Goal: Information Seeking & Learning: Learn about a topic

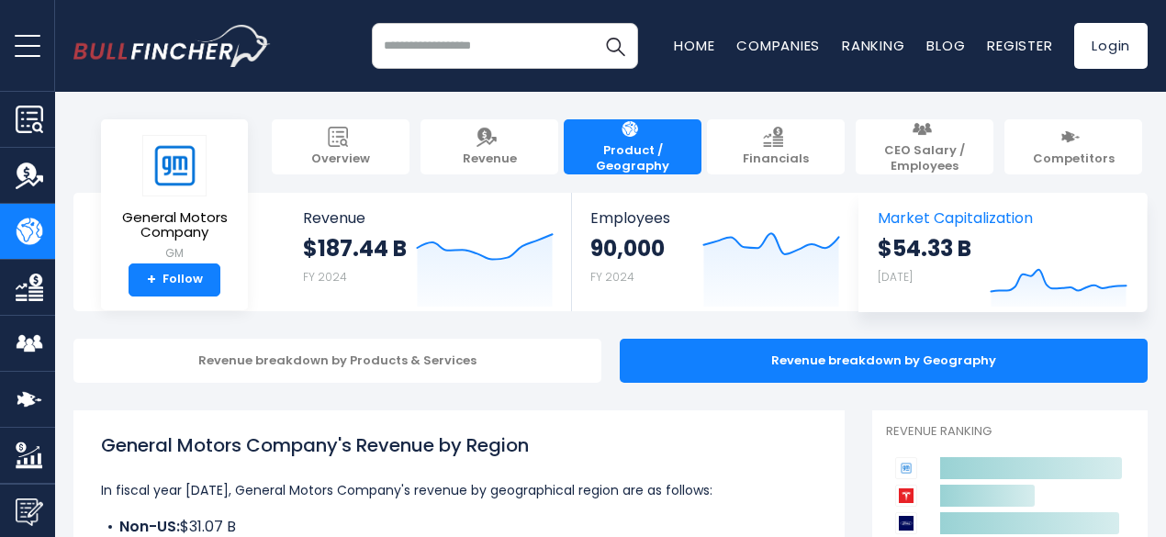
click at [890, 234] on strong "$54.33 B" at bounding box center [925, 248] width 94 height 28
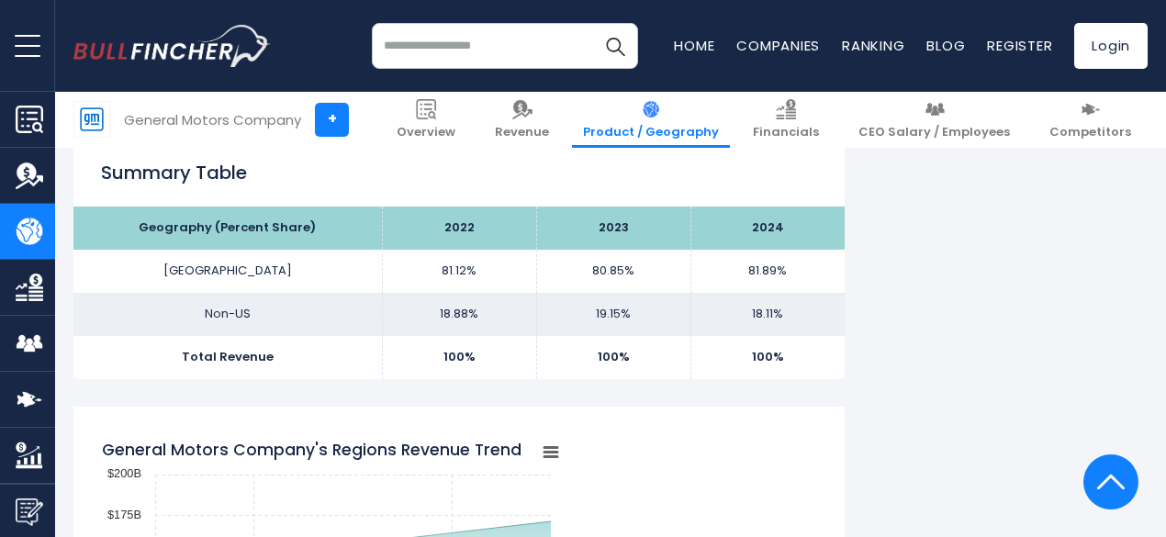
scroll to position [1167, 0]
click at [1081, 107] on img at bounding box center [1091, 109] width 20 height 20
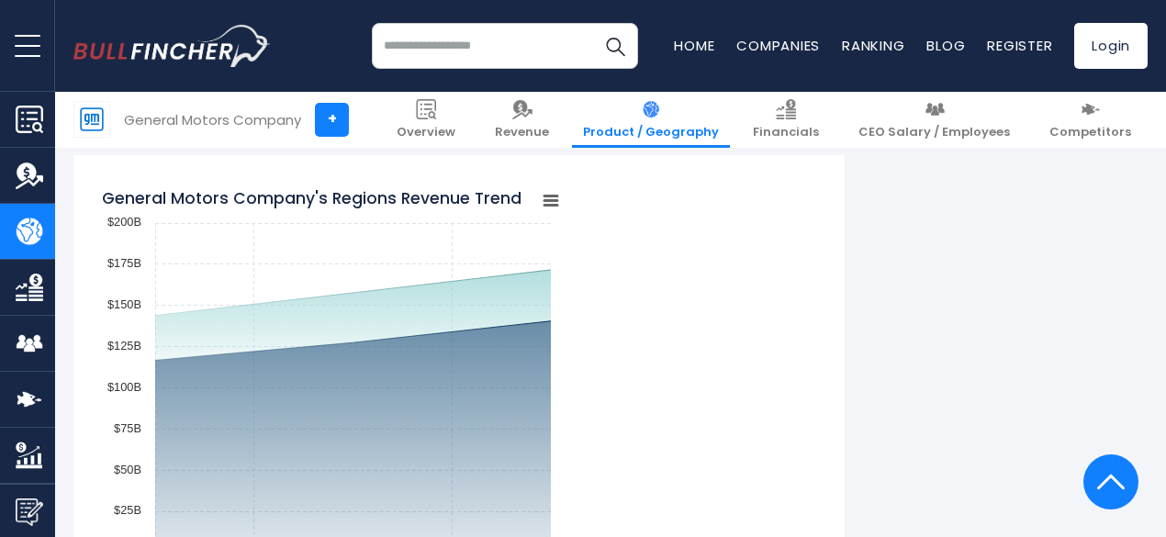
scroll to position [1384, 0]
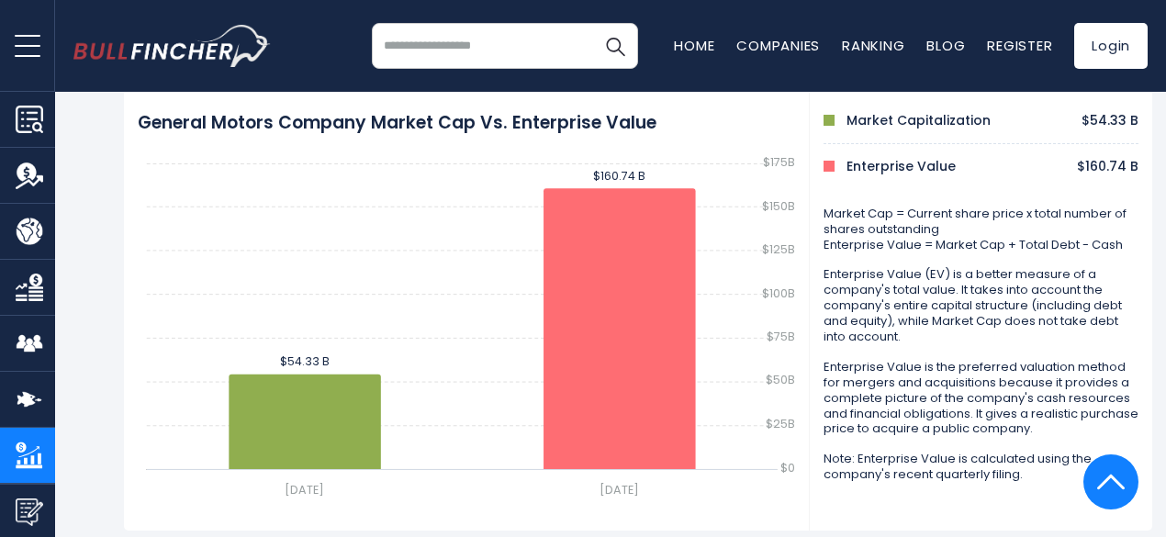
scroll to position [845, 0]
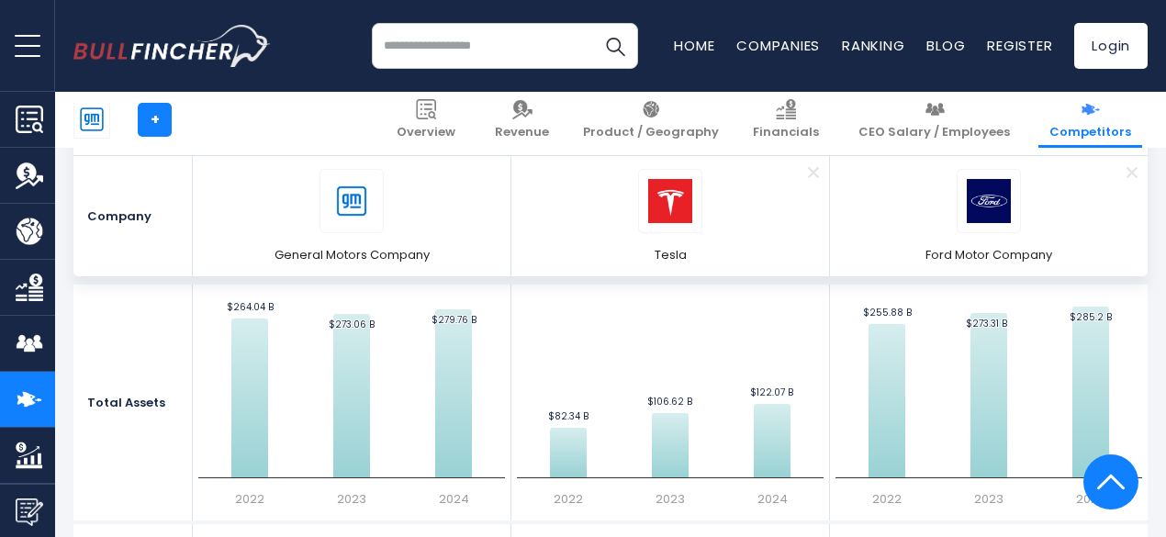
scroll to position [4826, 0]
